Goal: Task Accomplishment & Management: Complete application form

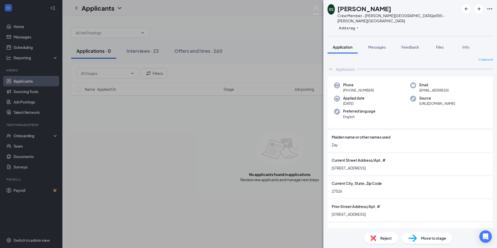
click at [289, 121] on div "XS Xaden Sturm Crew Member - Holly Springs at 055 - Holly Springs Add a tag App…" at bounding box center [248, 124] width 497 height 248
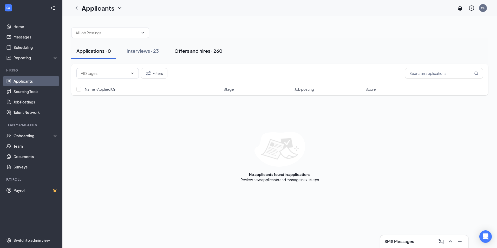
click at [200, 52] on div "Offers and hires · 260" at bounding box center [198, 51] width 48 height 6
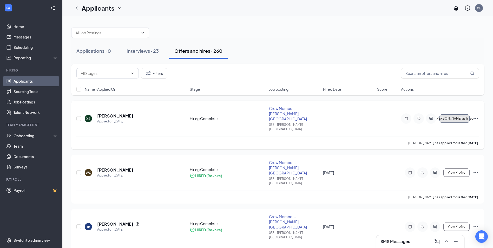
click at [454, 117] on span "Mark as hired" at bounding box center [455, 119] width 38 height 4
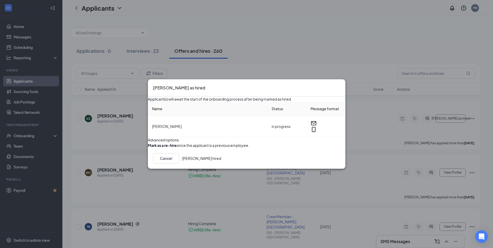
click at [148, 148] on button "button" at bounding box center [148, 145] width 0 height 5
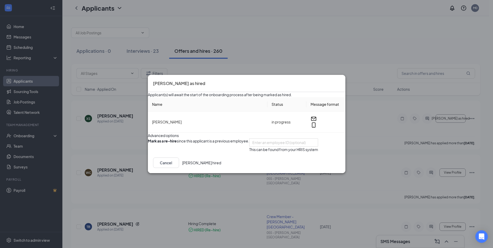
click at [221, 168] on button "Mark hired" at bounding box center [201, 163] width 39 height 10
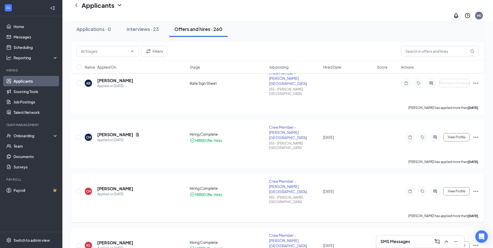
scroll to position [390, 0]
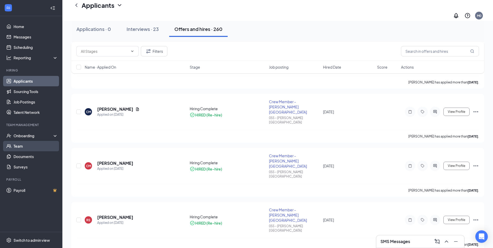
click at [22, 144] on link "Team" at bounding box center [36, 146] width 44 height 10
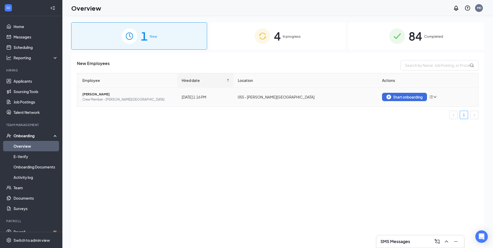
click at [435, 96] on icon "down" at bounding box center [435, 97] width 4 height 4
click at [330, 100] on td "055 - [PERSON_NAME][GEOGRAPHIC_DATA]" at bounding box center [306, 97] width 145 height 19
click at [391, 96] on div "Start onboarding" at bounding box center [405, 97] width 36 height 5
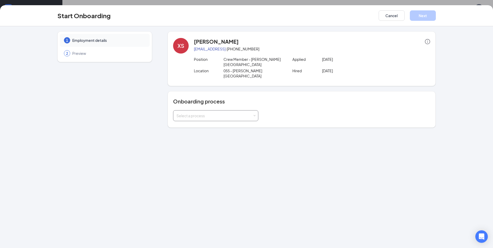
click at [250, 113] on div "Select a process" at bounding box center [214, 115] width 76 height 5
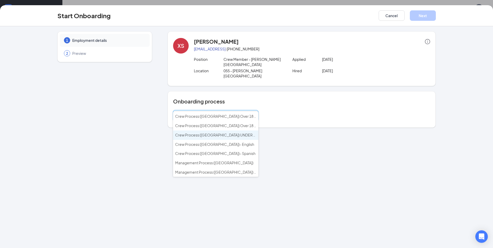
click at [221, 136] on span "Crew Process ([GEOGRAPHIC_DATA]) UNDER 18 - English" at bounding box center [223, 135] width 97 height 5
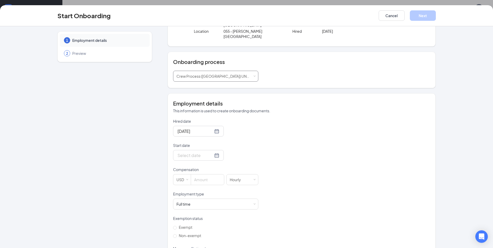
scroll to position [52, 0]
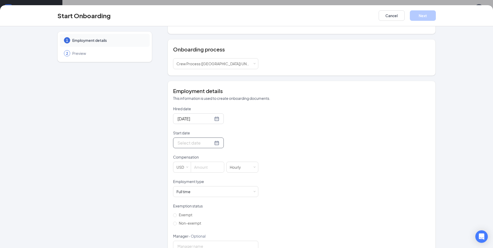
click at [209, 140] on div at bounding box center [199, 143] width 42 height 6
type input "[DATE]"
click at [200, 194] on div "21" at bounding box center [200, 197] width 6 height 6
click at [202, 162] on input at bounding box center [207, 167] width 33 height 10
type input "13"
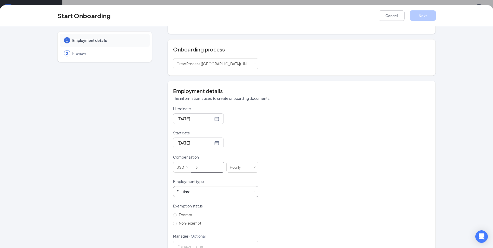
click at [248, 186] on div "Full time Works 30+ hours per week and is reasonably expected to work" at bounding box center [215, 191] width 79 height 10
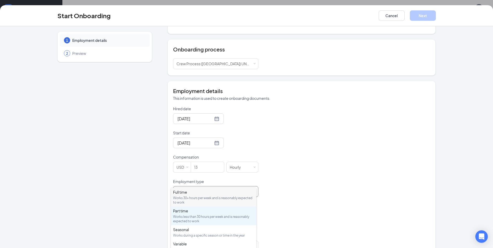
click at [187, 212] on div "Part time" at bounding box center [213, 210] width 81 height 5
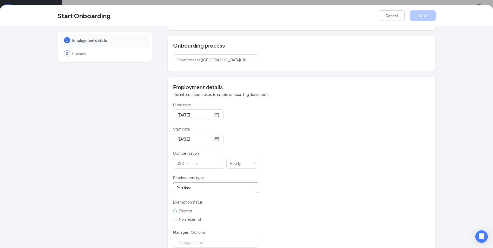
scroll to position [57, 0]
click at [173, 206] on label "Exempt" at bounding box center [188, 210] width 30 height 8
click at [173, 208] on input "Exempt" at bounding box center [175, 210] width 4 height 4
radio input "true"
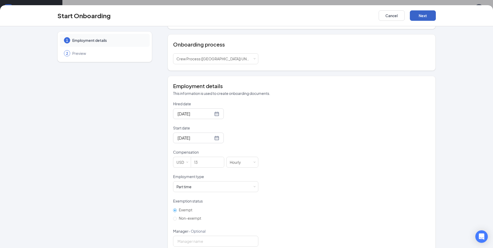
click at [423, 18] on button "Next" at bounding box center [423, 15] width 26 height 10
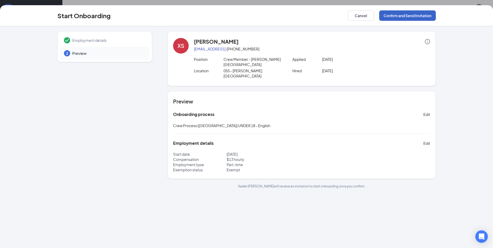
click at [403, 17] on button "Confirm and Send Invitation" at bounding box center [407, 15] width 57 height 10
